Goal: Task Accomplishment & Management: Use online tool/utility

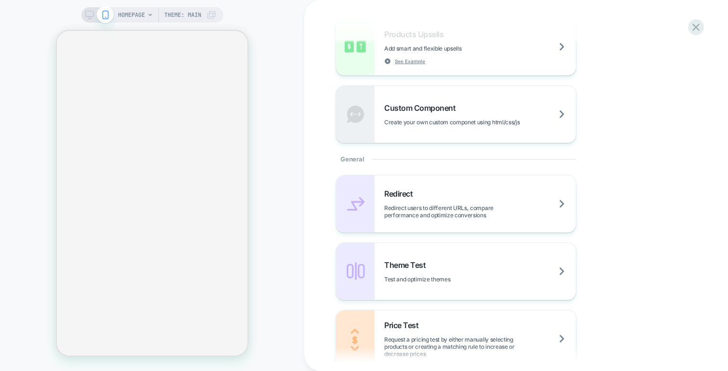
scroll to position [295, 0]
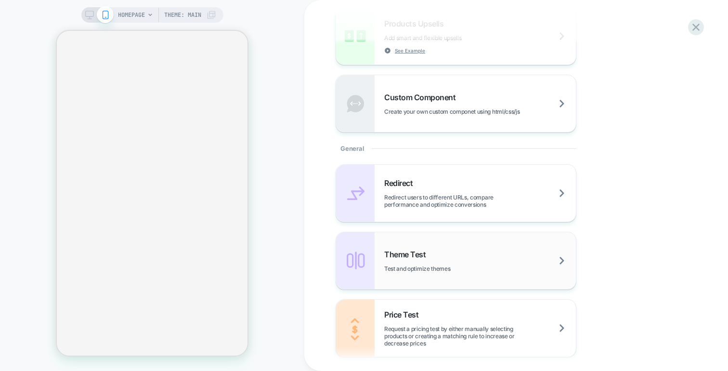
click at [421, 256] on span "Theme Test" at bounding box center [407, 254] width 46 height 10
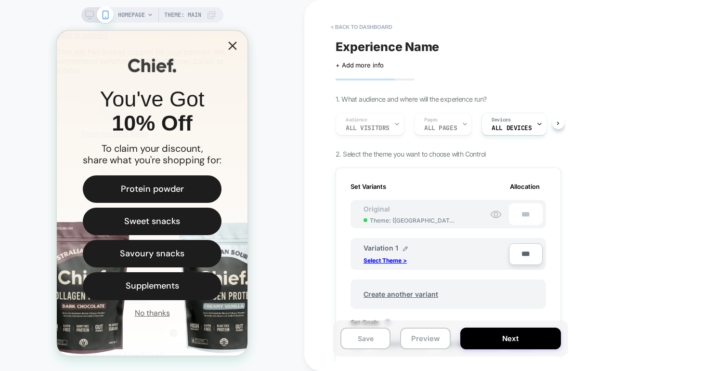
scroll to position [0, 0]
click at [400, 259] on p "Select Theme >" at bounding box center [384, 260] width 43 height 7
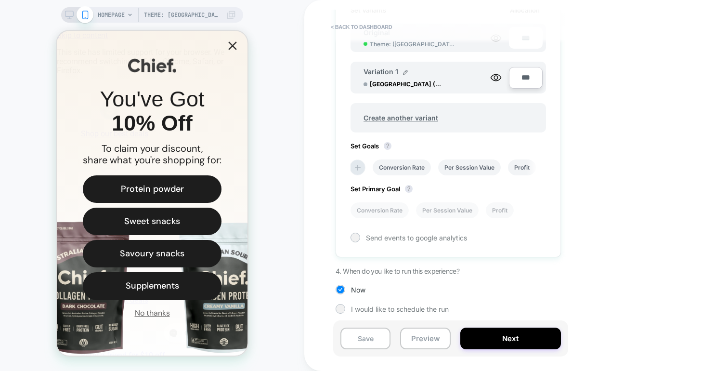
scroll to position [176, 0]
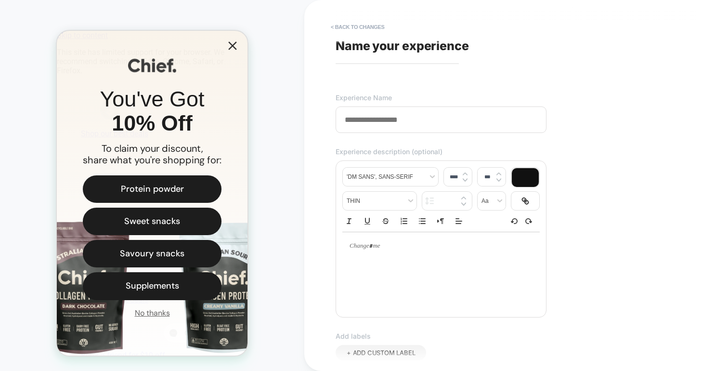
scroll to position [0, 0]
type input "**********"
click at [389, 258] on div at bounding box center [440, 246] width 197 height 28
type input "****"
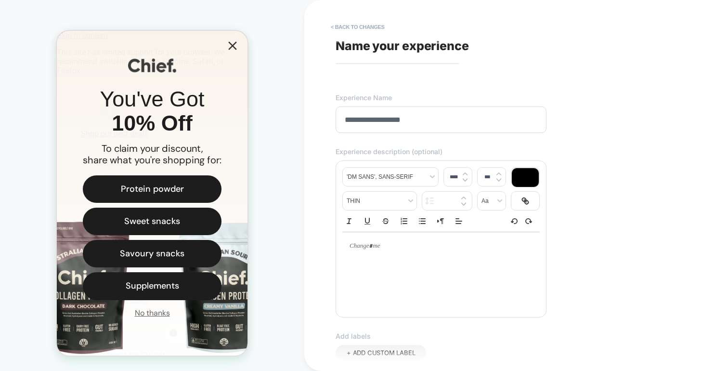
click at [379, 250] on p at bounding box center [437, 246] width 171 height 9
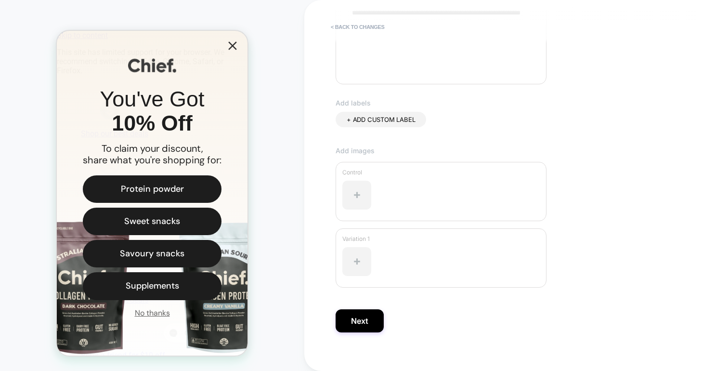
scroll to position [243, 0]
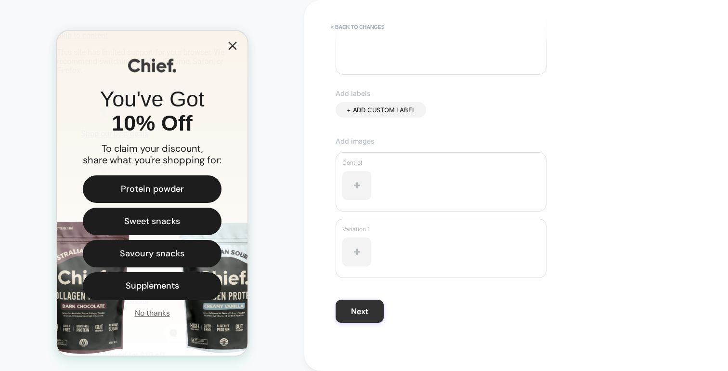
click at [371, 310] on button "Next" at bounding box center [360, 310] width 48 height 23
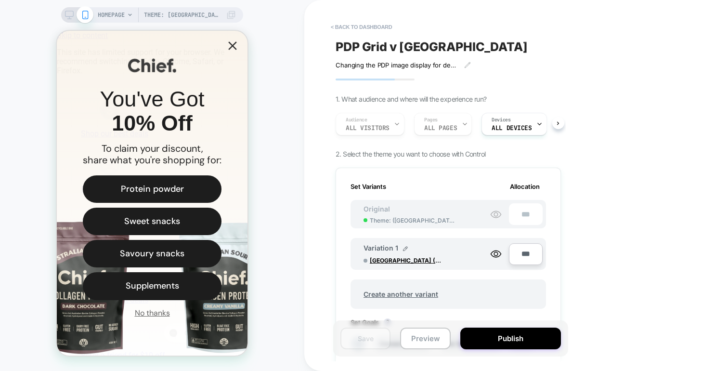
scroll to position [0, 1]
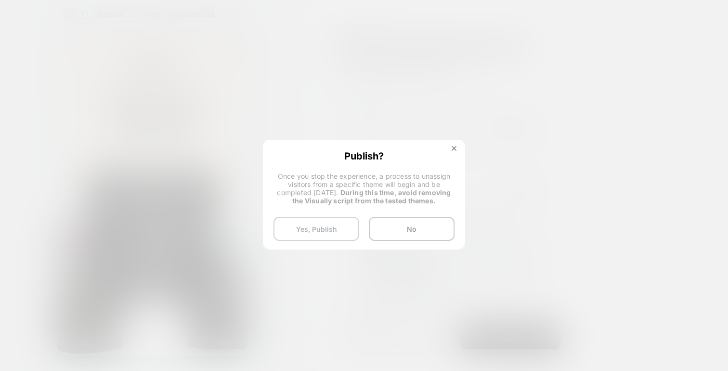
click at [330, 231] on button "Yes, Publish" at bounding box center [316, 229] width 86 height 24
